Goal: Task Accomplishment & Management: Manage account settings

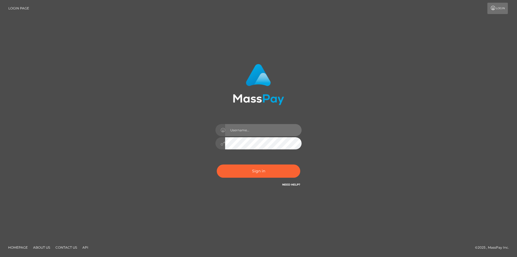
click at [258, 128] on input "text" at bounding box center [263, 130] width 77 height 12
click at [341, 120] on div "Sign in" at bounding box center [258, 128] width 307 height 137
click at [498, 10] on link "Login" at bounding box center [498, 8] width 20 height 11
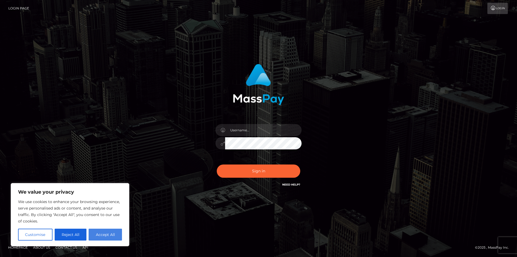
click at [99, 234] on button "Accept All" at bounding box center [105, 234] width 33 height 12
checkbox input "true"
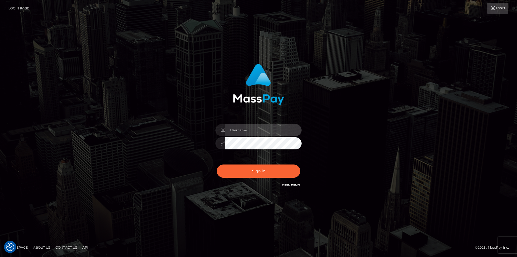
click at [251, 131] on input "text" at bounding box center [263, 130] width 77 height 12
type input "da"
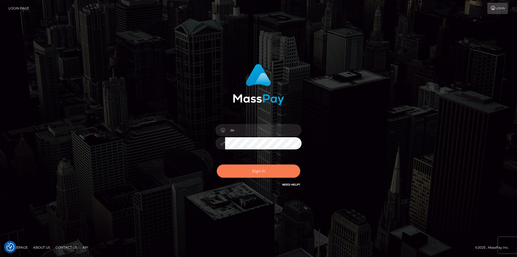
click at [252, 171] on button "Sign in" at bounding box center [259, 170] width 84 height 13
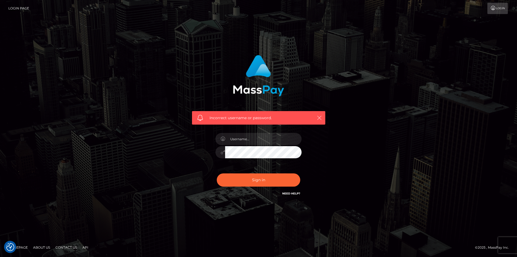
click at [316, 116] on button "button" at bounding box center [319, 117] width 7 height 7
click at [286, 193] on link "Need Help?" at bounding box center [291, 194] width 18 height 4
